Goal: Information Seeking & Learning: Find specific fact

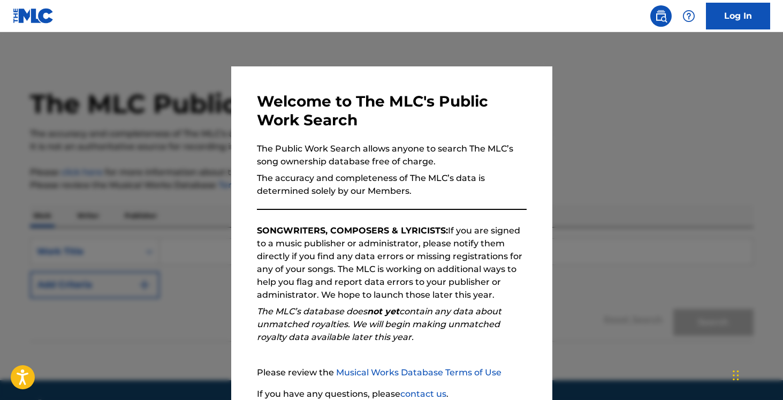
scroll to position [90, 0]
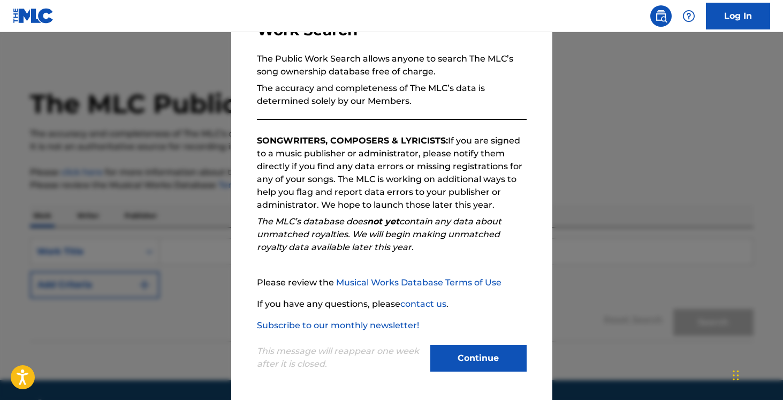
click at [461, 356] on button "Continue" at bounding box center [478, 357] width 96 height 27
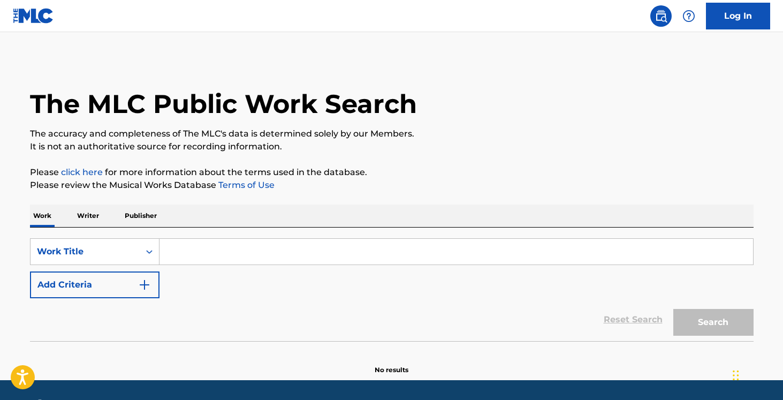
click at [234, 241] on input "Search Form" at bounding box center [455, 252] width 593 height 26
paste input "Concerto for Organ, Strings and Percussion"
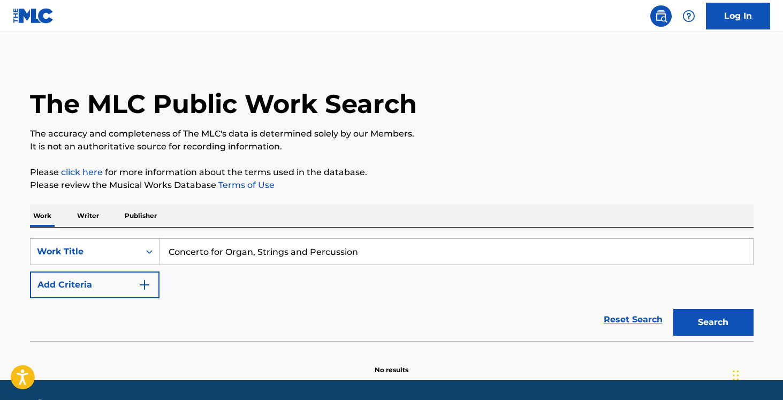
type input "Concerto for Organ, Strings and Percussion"
click at [139, 292] on button "Add Criteria" at bounding box center [94, 284] width 129 height 27
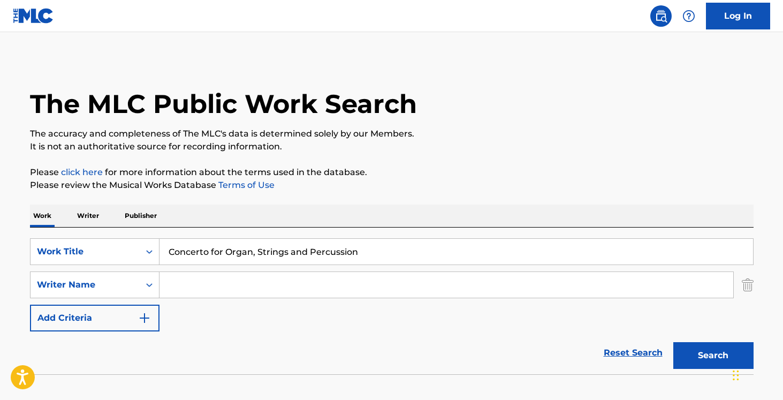
click at [195, 281] on input "Search Form" at bounding box center [445, 285] width 573 height 26
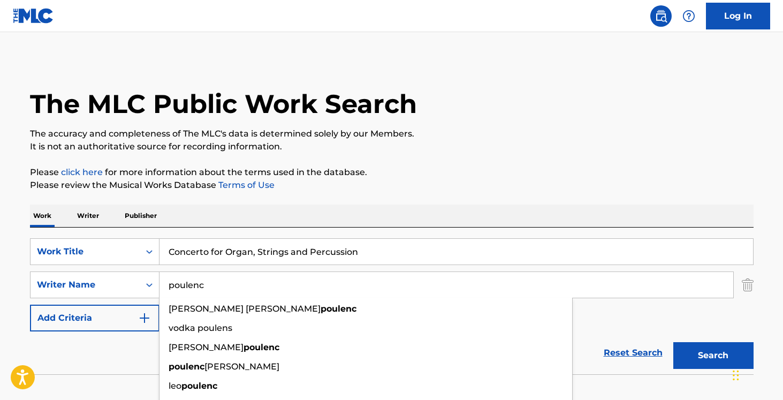
type input "poulenc"
click at [673, 342] on button "Search" at bounding box center [713, 355] width 80 height 27
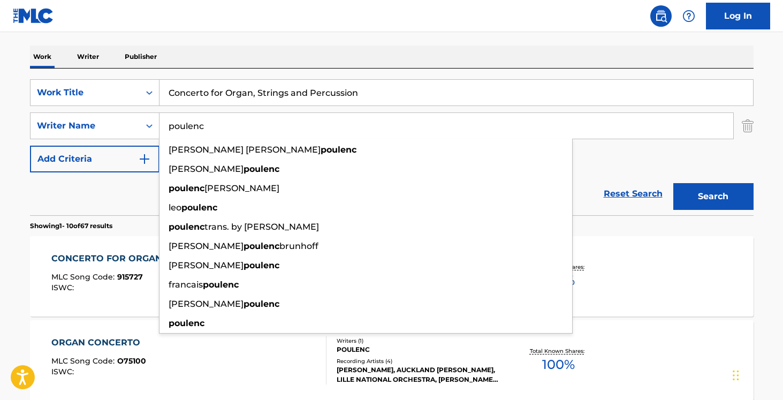
scroll to position [159, 0]
click at [125, 248] on div "CONCERTO FOR ORGAN, STRINGS & TIMPANI MLC Song Code : 915727 ISWC : Writers ( 1…" at bounding box center [391, 275] width 723 height 80
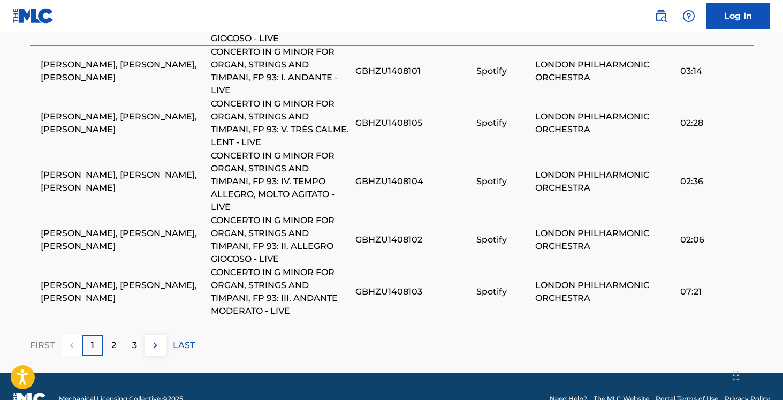
scroll to position [956, 0]
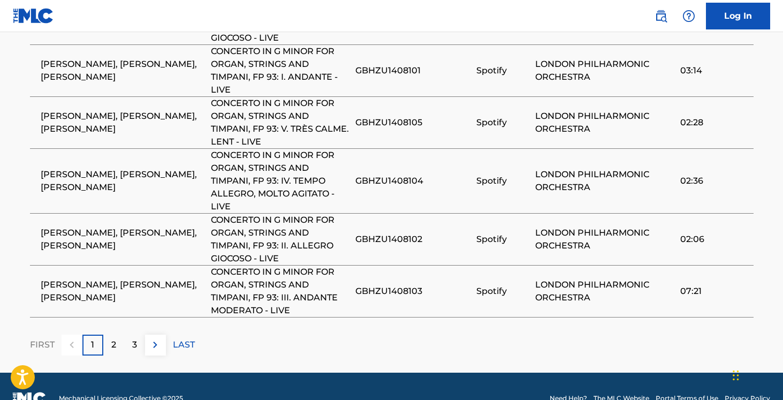
click at [109, 354] on div "2" at bounding box center [113, 344] width 21 height 21
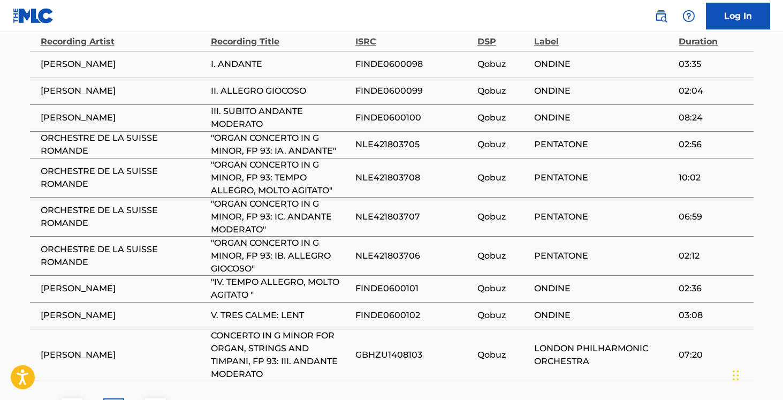
scroll to position [815, 0]
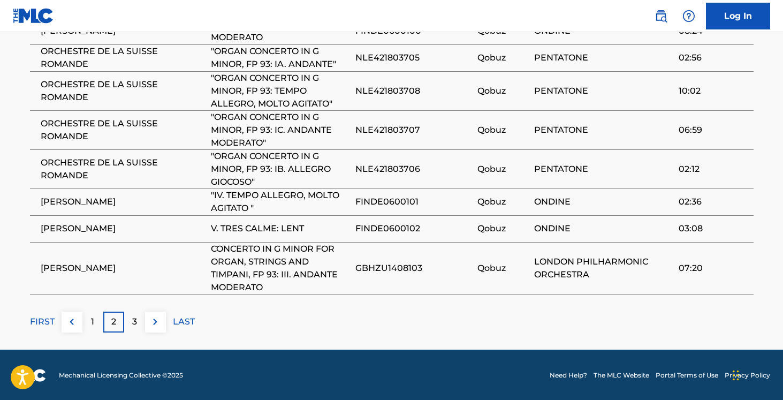
click at [127, 318] on div "3" at bounding box center [134, 321] width 21 height 21
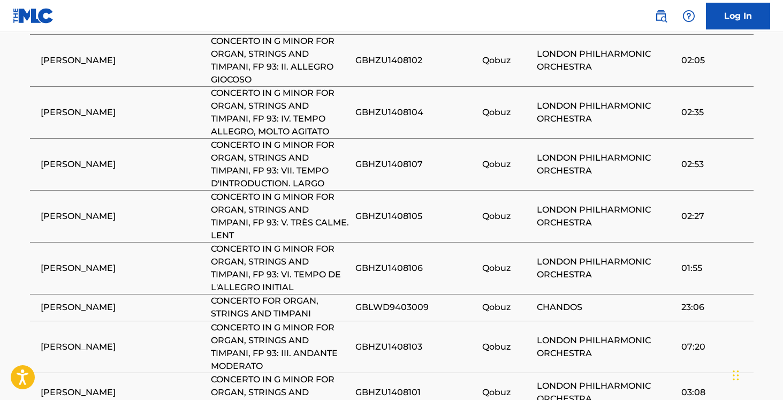
scroll to position [929, 0]
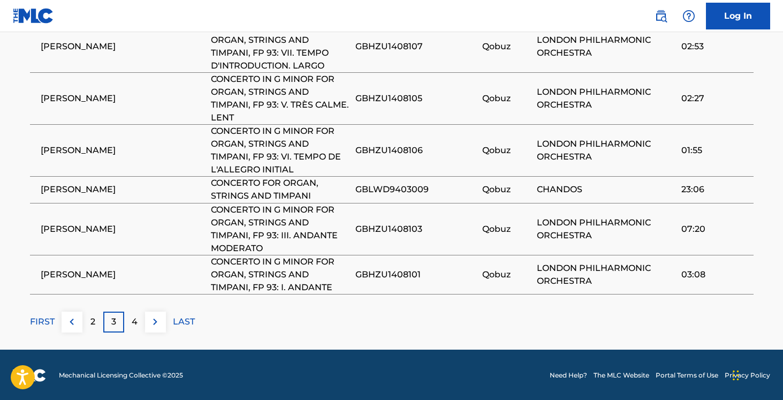
click at [133, 321] on p "4" at bounding box center [135, 321] width 6 height 13
